Goal: Task Accomplishment & Management: Use online tool/utility

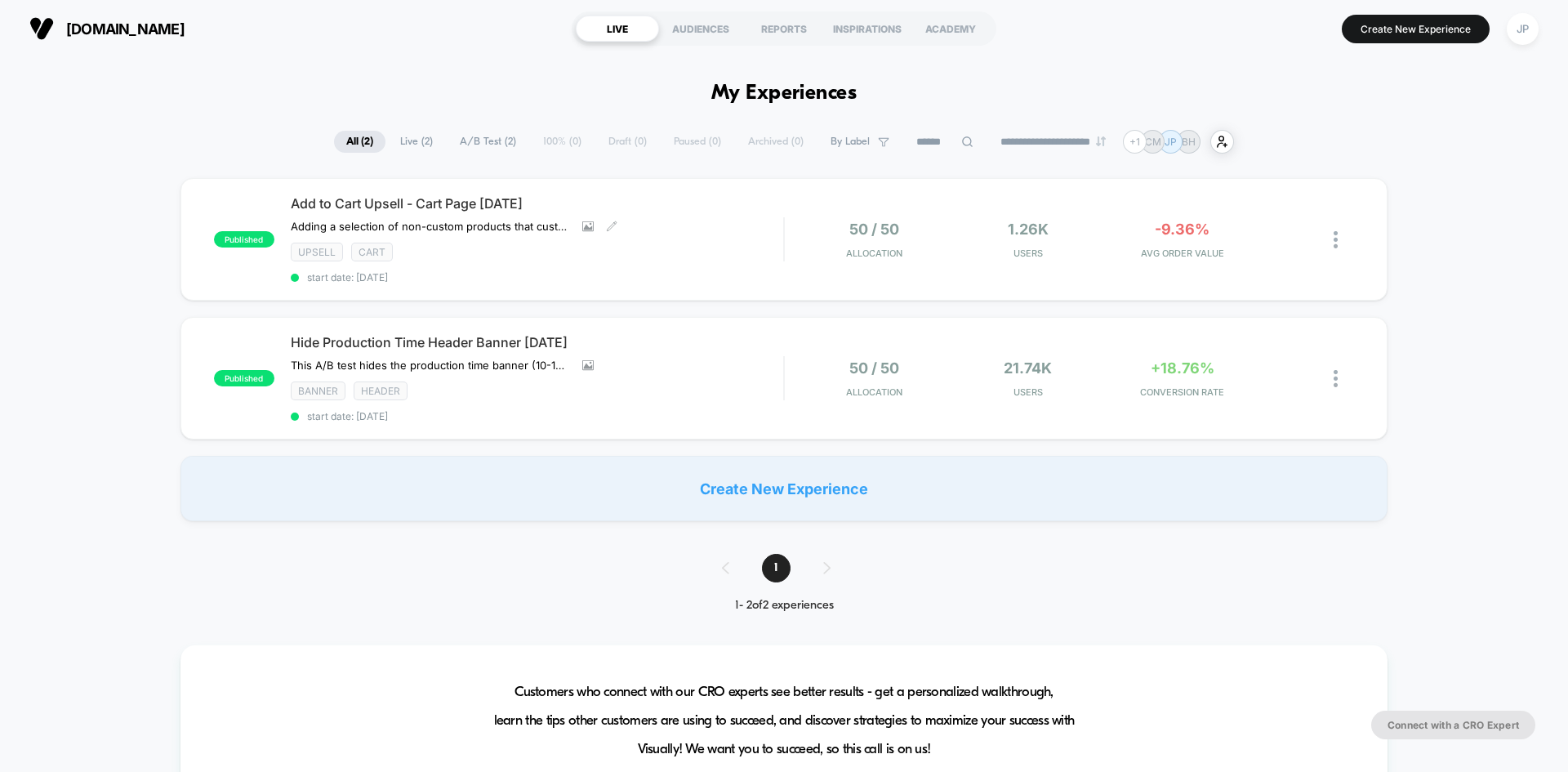
click at [743, 232] on div "Add to Cart Upsell - Cart Page [DATE] Adding a selection of non-custom products…" at bounding box center [537, 239] width 492 height 88
